Goal: Navigation & Orientation: Find specific page/section

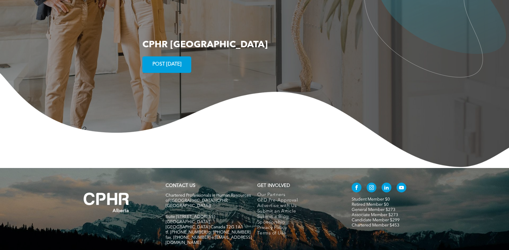
scroll to position [1131, 0]
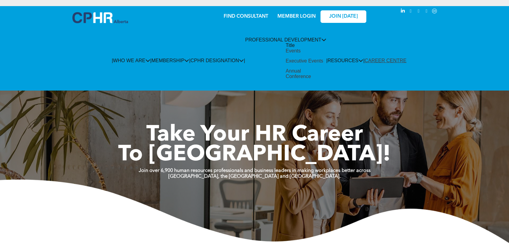
click at [286, 54] on div "Events" at bounding box center [293, 50] width 15 height 5
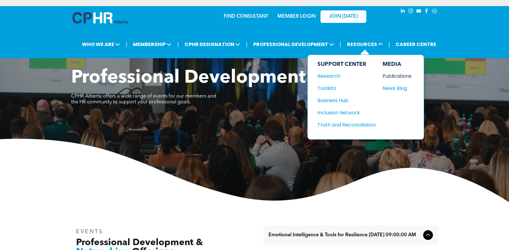
click at [398, 76] on div "Publications" at bounding box center [395, 76] width 26 height 8
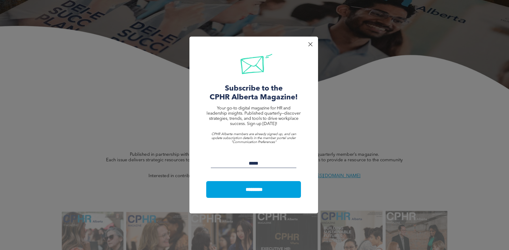
scroll to position [113, 0]
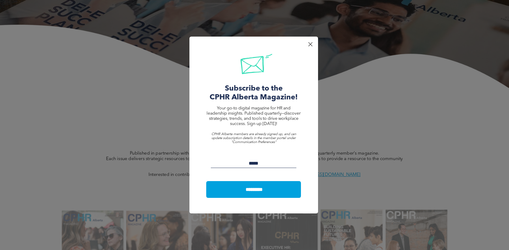
click at [311, 46] on div at bounding box center [310, 44] width 8 height 8
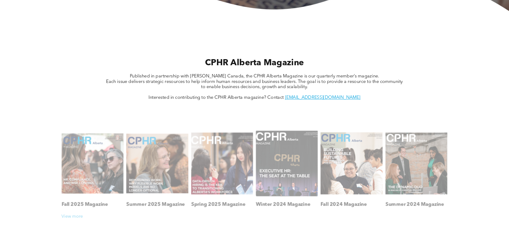
scroll to position [274, 0]
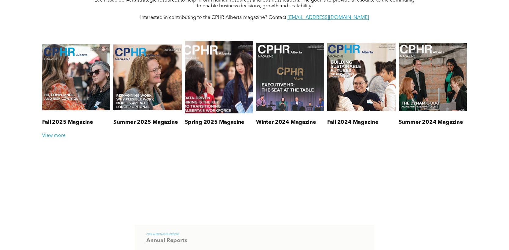
click at [200, 82] on link at bounding box center [219, 78] width 72 height 80
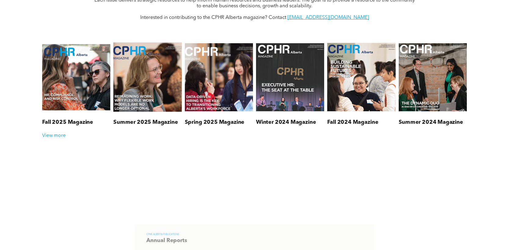
click at [158, 73] on link at bounding box center [147, 78] width 72 height 80
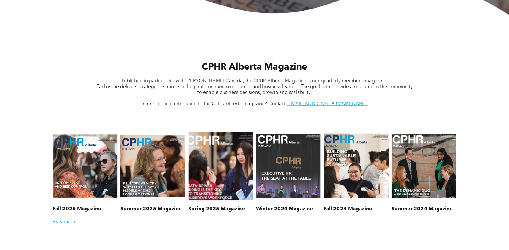
scroll to position [93, 0]
